Goal: Find contact information: Find contact information

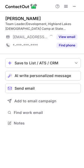
scroll to position [119, 84]
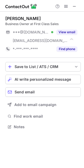
scroll to position [123, 84]
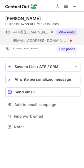
click at [66, 31] on button "View email" at bounding box center [66, 32] width 21 height 5
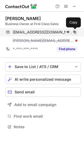
click at [77, 33] on button at bounding box center [74, 32] width 5 height 5
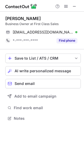
scroll to position [115, 84]
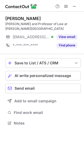
scroll to position [119, 84]
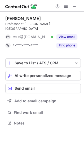
scroll to position [115, 84]
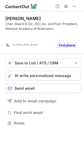
scroll to position [3, 3]
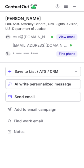
scroll to position [128, 84]
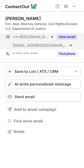
click at [63, 38] on button "View email" at bounding box center [66, 36] width 21 height 5
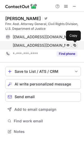
click at [74, 46] on span at bounding box center [74, 45] width 4 height 4
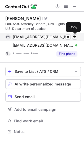
click at [74, 38] on span at bounding box center [74, 37] width 4 height 4
